Goal: Download file/media

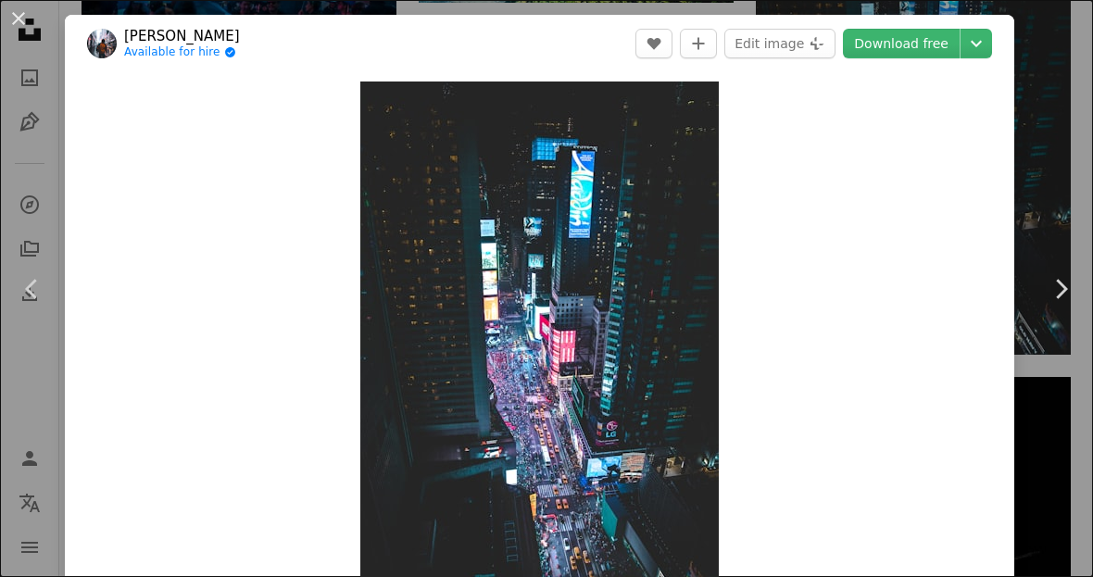
scroll to position [11, 0]
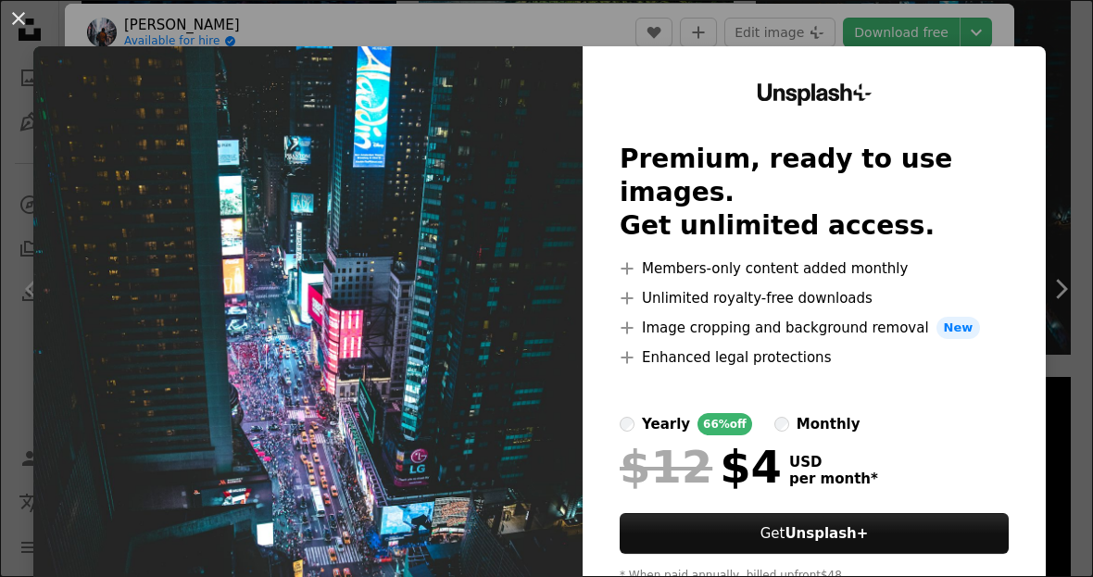
click at [546, 393] on img at bounding box center [307, 340] width 549 height 589
click at [1007, 10] on div "An X shape Unsplash+ Premium, ready to use images. Get unlimited access. A plus…" at bounding box center [546, 288] width 1093 height 577
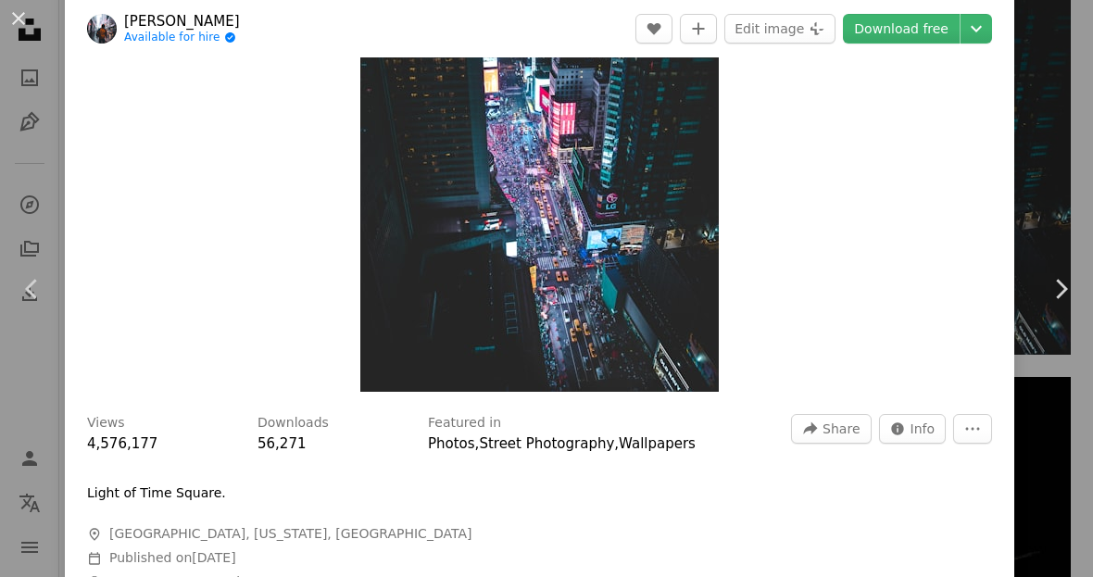
scroll to position [227, 0]
click at [1014, 75] on div "Zoom in" at bounding box center [539, 123] width 949 height 557
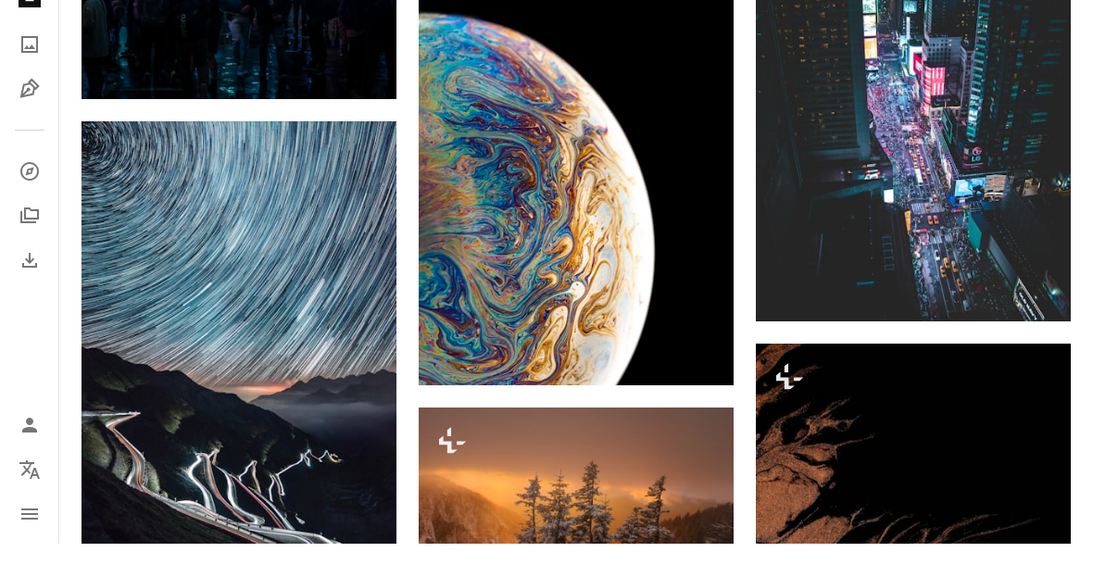
scroll to position [4472, 0]
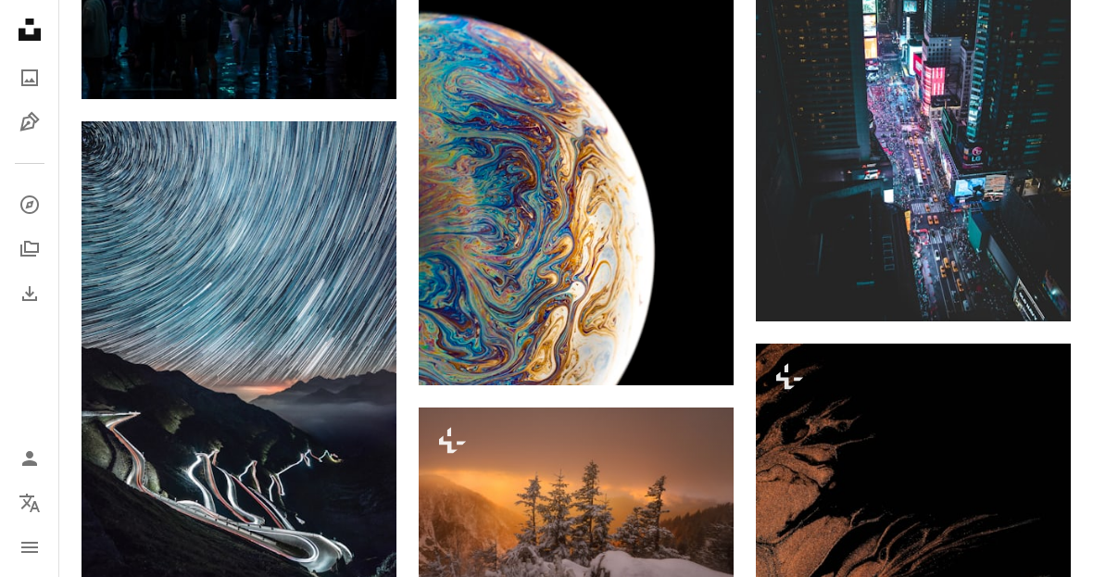
click at [655, 20] on icon "Like" at bounding box center [652, 25] width 14 height 12
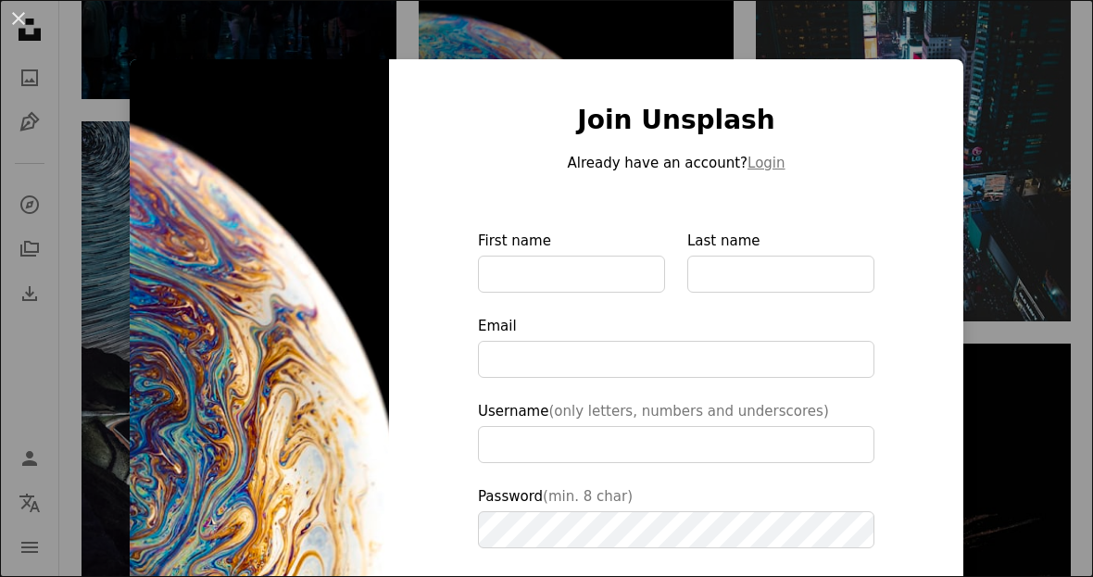
click at [985, 41] on div "An X shape Join Unsplash Already have an account? Login First name Last name Em…" at bounding box center [546, 288] width 1093 height 577
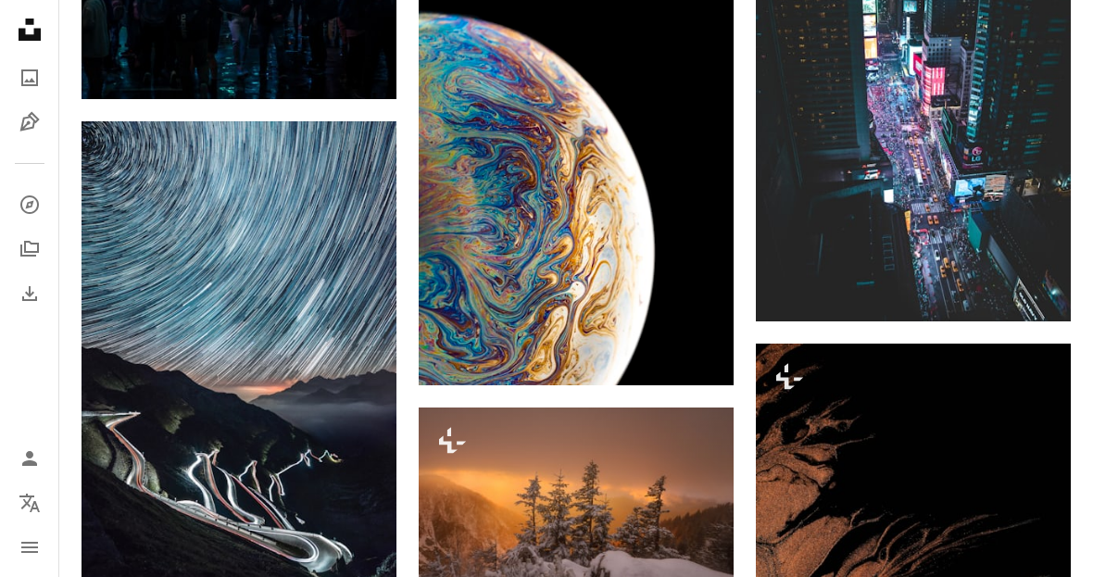
click at [693, 355] on icon "Arrow pointing down" at bounding box center [696, 351] width 15 height 22
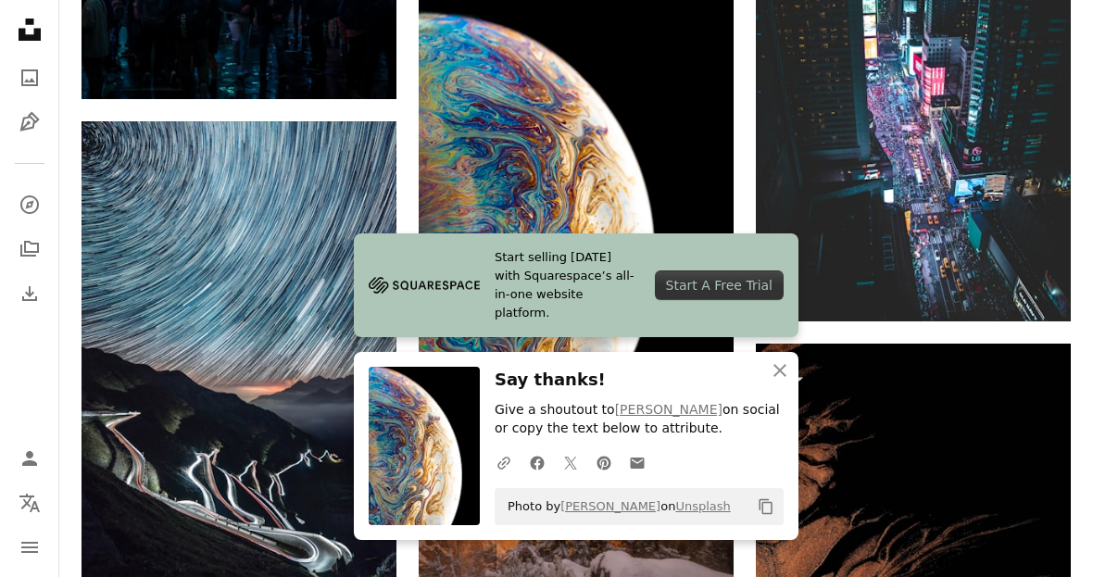
click at [599, 241] on img at bounding box center [576, 189] width 315 height 394
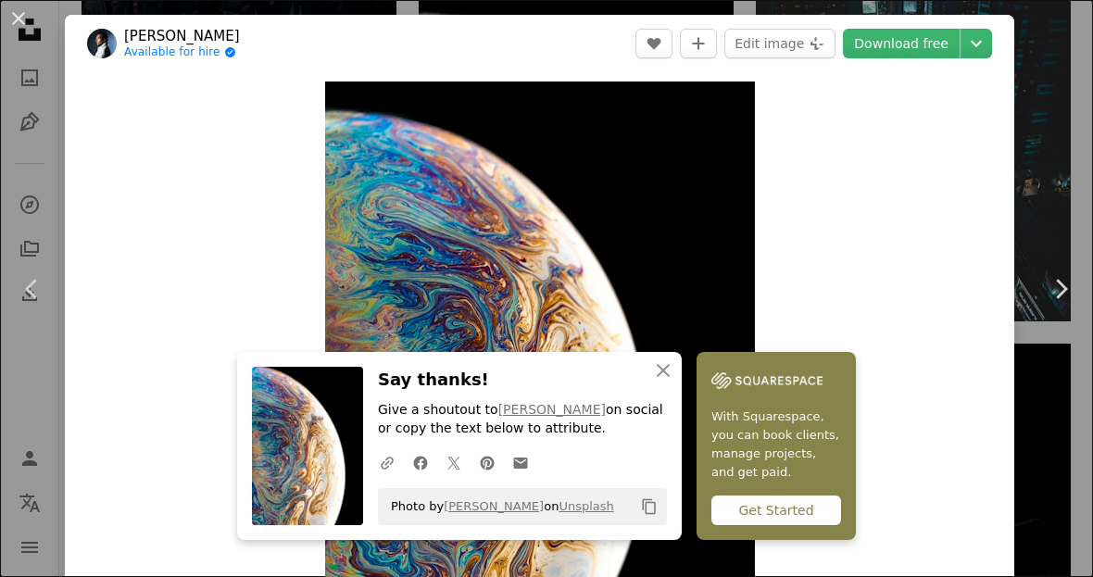
click at [901, 153] on div "Zoom in" at bounding box center [539, 350] width 949 height 556
click at [25, 14] on button "An X shape" at bounding box center [18, 18] width 22 height 22
